Goal: Find specific page/section: Find specific page/section

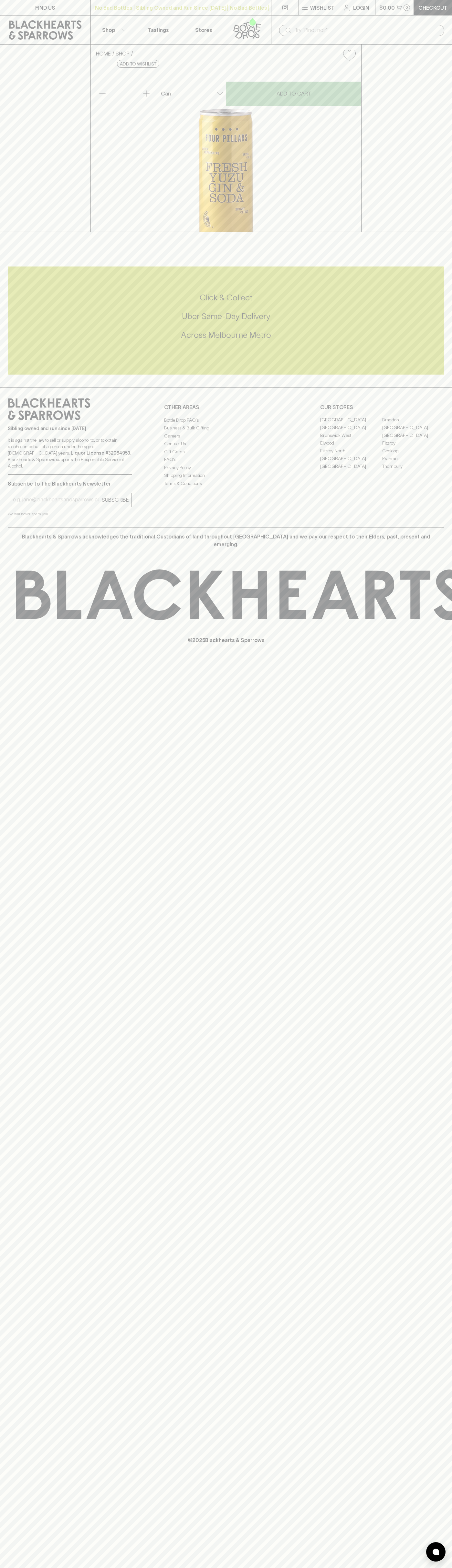
click at [68, 8] on link "FIND US" at bounding box center [45, 8] width 91 height 15
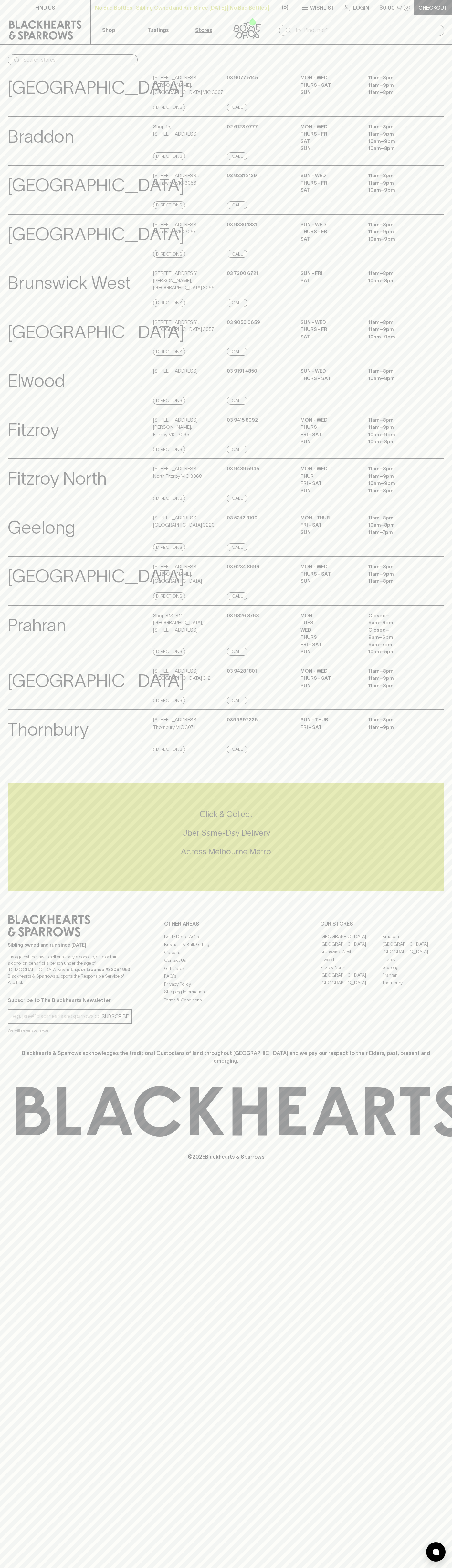
click at [423, 113] on div "[GEOGRAPHIC_DATA] View Store Details [STREET_ADDRESS][PERSON_NAME] Directions […" at bounding box center [226, 92] width 437 height 49
click at [356, 1568] on html "FIND US | No Bad Bottles | Sibling Owned and Run Since [DATE] | No Bad Bottles …" at bounding box center [226, 784] width 452 height 1568
click at [16, 213] on div "Brunswick View Store Details [STREET_ADDRESS] Directions [PHONE_NUMBER] Call SU…" at bounding box center [226, 189] width 437 height 49
